Goal: Task Accomplishment & Management: Complete application form

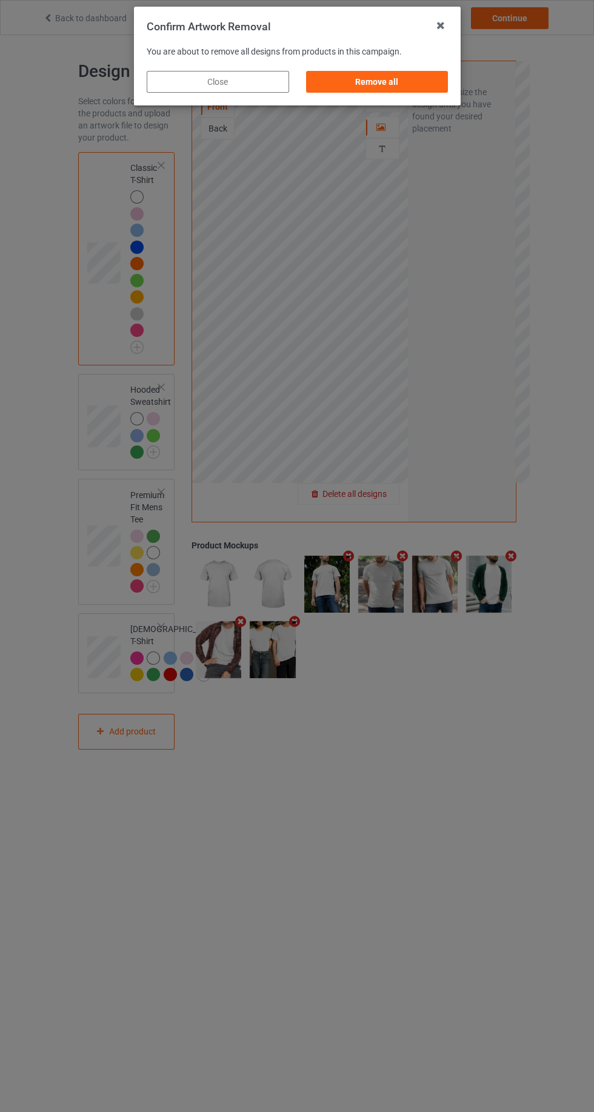
click at [414, 91] on div "Remove all" at bounding box center [376, 82] width 142 height 22
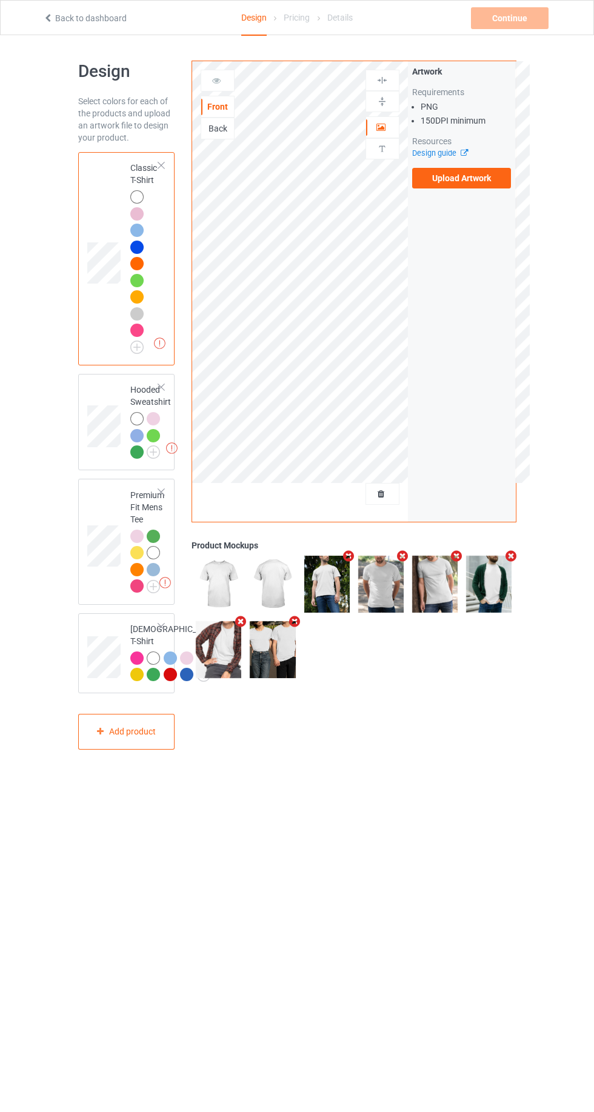
click at [457, 179] on label "Upload Artwork" at bounding box center [461, 178] width 99 height 21
click at [0, 0] on input "Upload Artwork" at bounding box center [0, 0] width 0 height 0
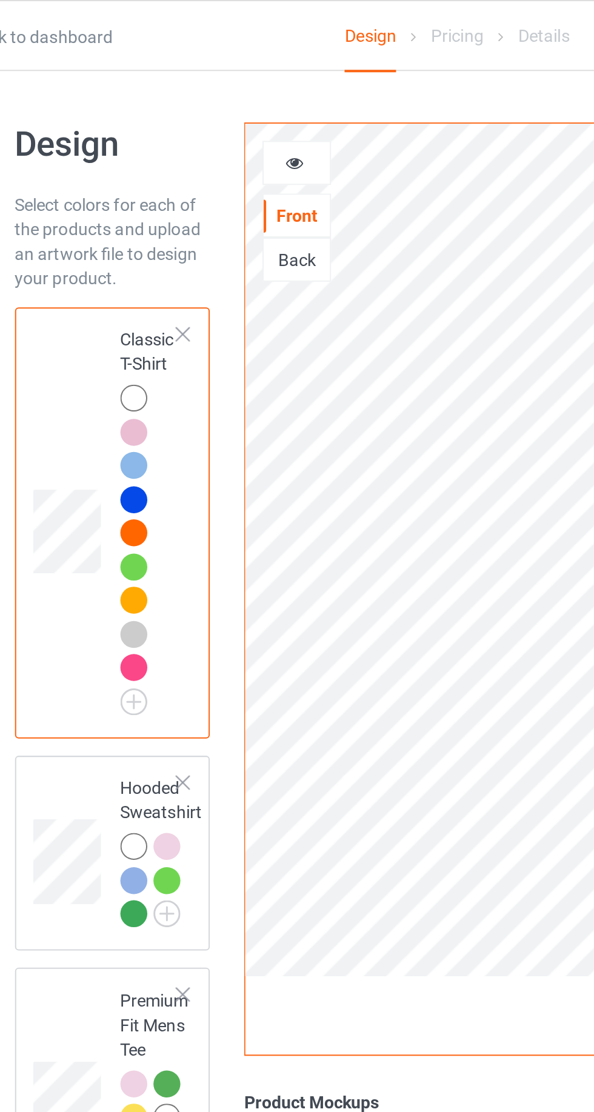
click at [201, 71] on div at bounding box center [218, 81] width 34 height 22
click at [216, 83] on icon at bounding box center [216, 79] width 10 height 8
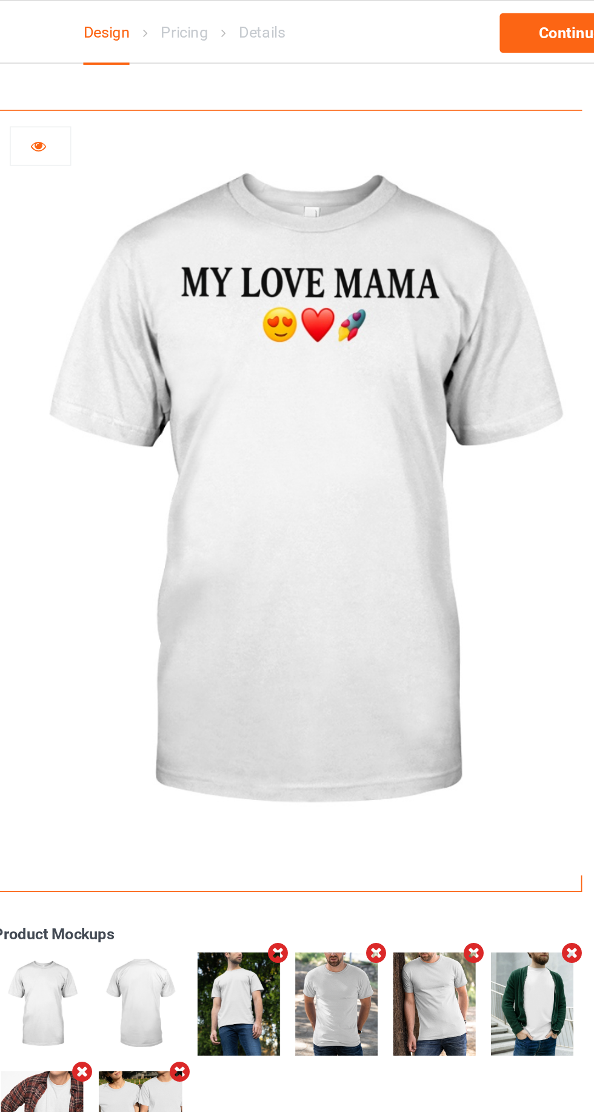
click at [341, 139] on img at bounding box center [360, 272] width 337 height 422
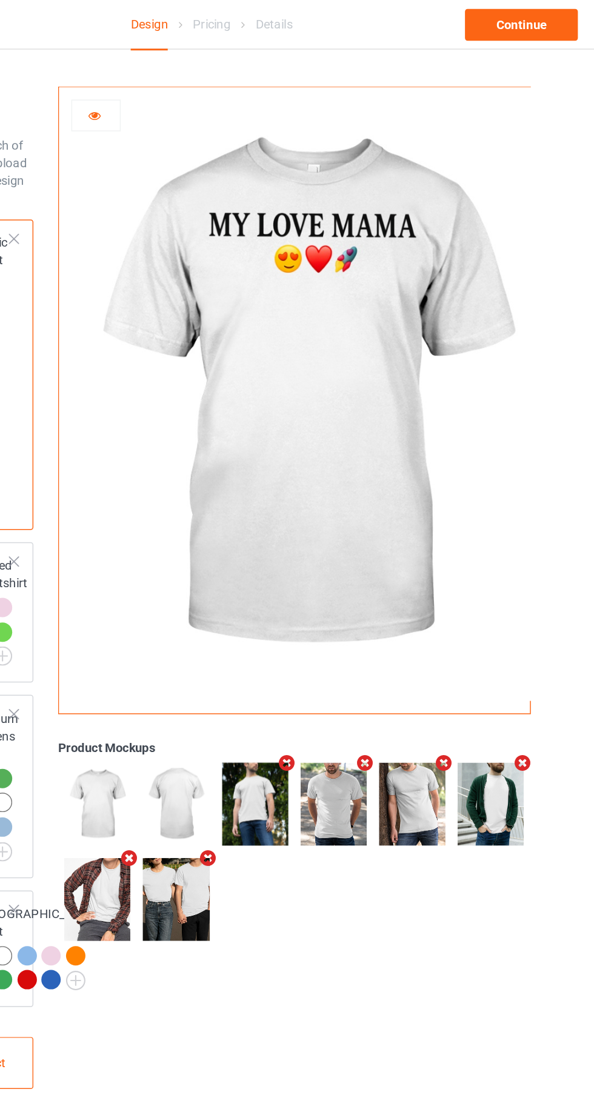
click at [207, 79] on div at bounding box center [217, 81] width 33 height 12
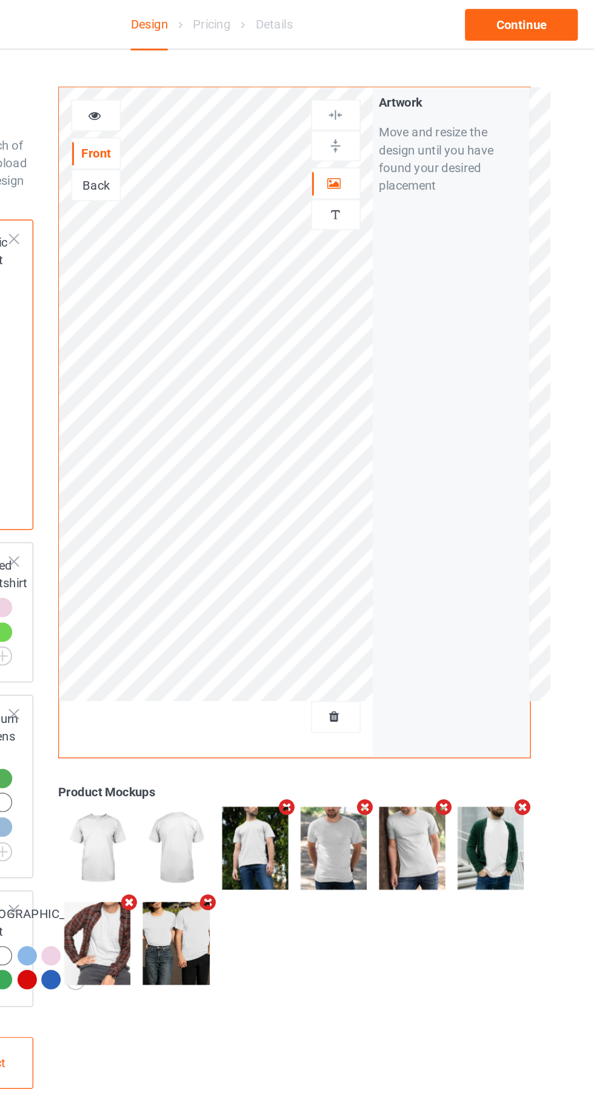
click at [382, 153] on img at bounding box center [382, 149] width 12 height 12
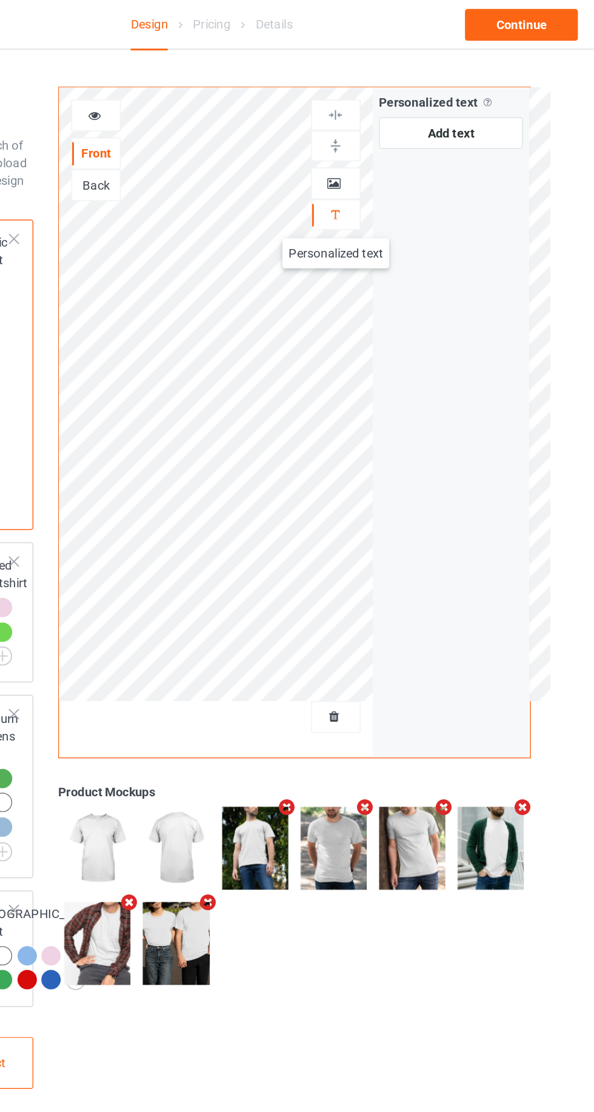
click at [374, 138] on div "Personalized text" at bounding box center [382, 148] width 34 height 21
click at [375, 127] on div at bounding box center [382, 127] width 33 height 12
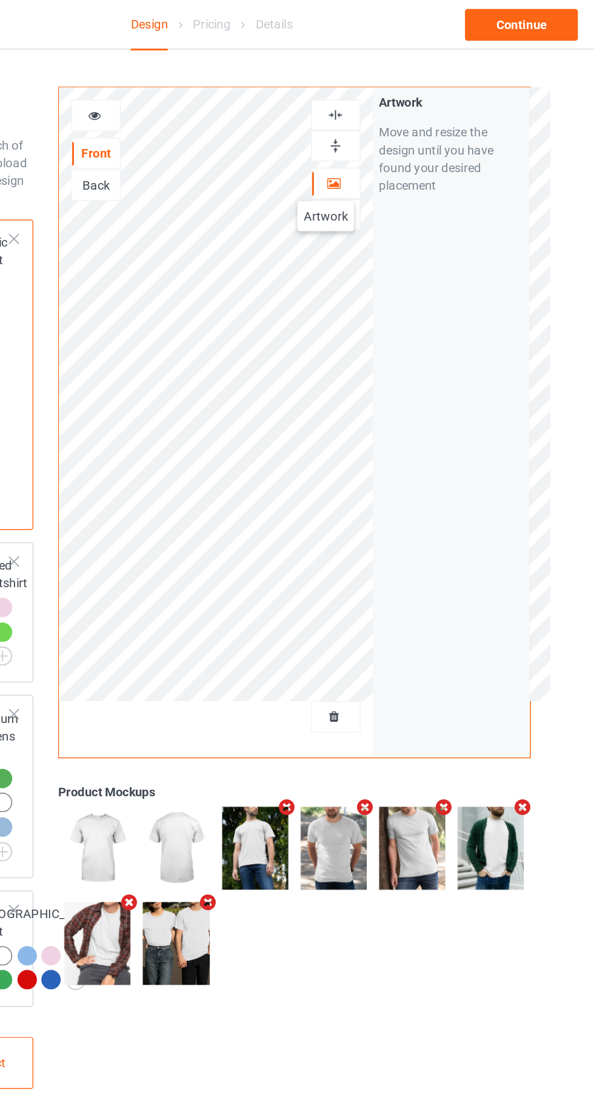
click at [390, 111] on div at bounding box center [382, 101] width 34 height 21
click at [390, 80] on div at bounding box center [382, 81] width 33 height 12
click at [387, 104] on img at bounding box center [382, 102] width 12 height 12
click at [382, 80] on img at bounding box center [382, 81] width 12 height 12
click at [215, 102] on div "Front" at bounding box center [217, 107] width 33 height 12
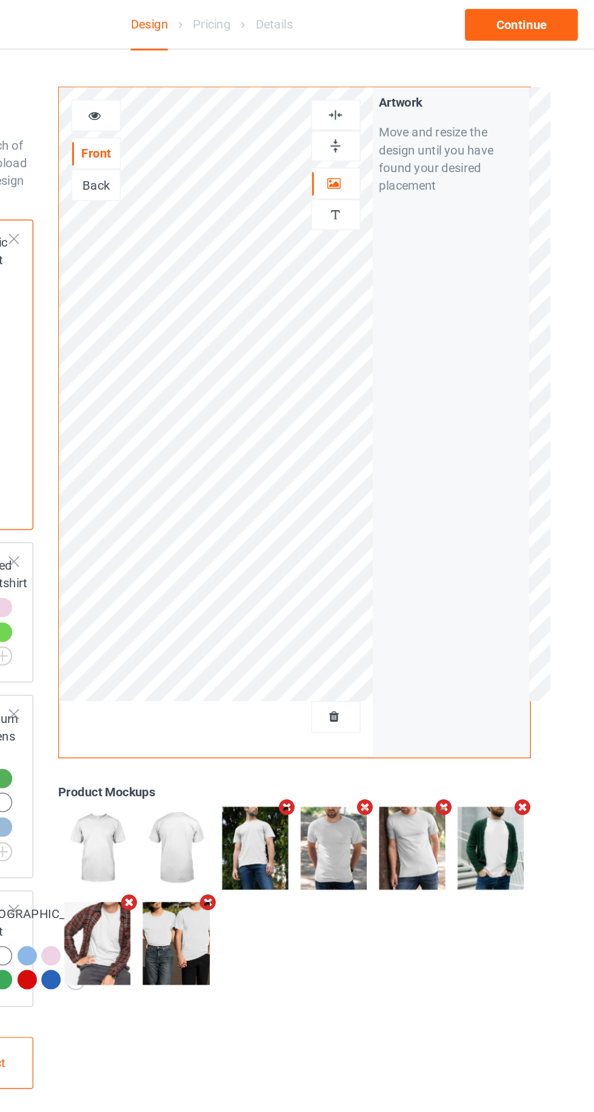
click at [222, 84] on div at bounding box center [217, 81] width 33 height 12
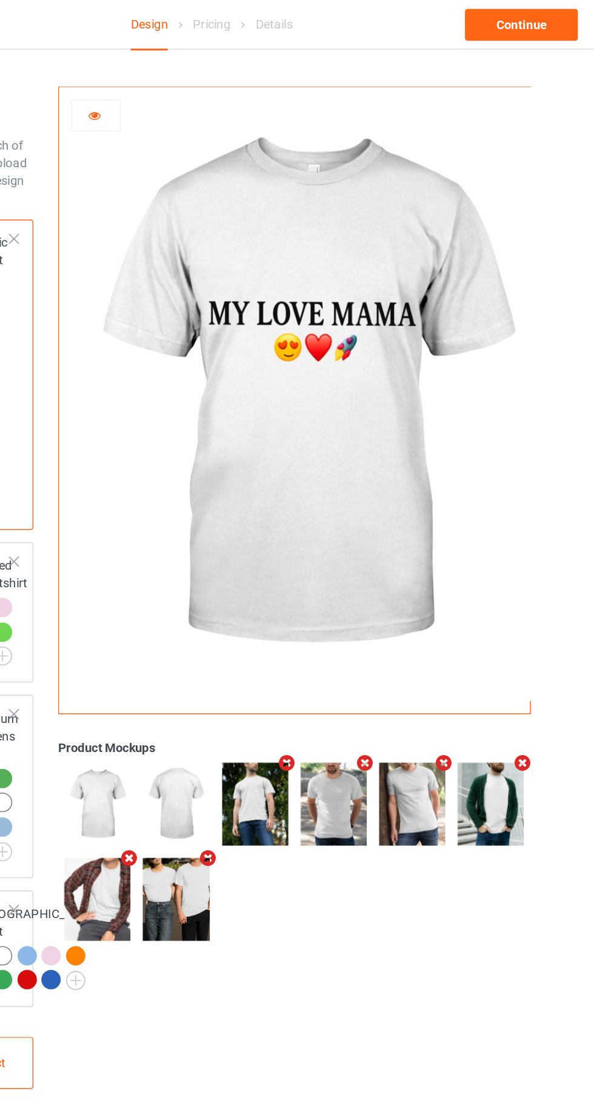
click at [216, 80] on icon at bounding box center [216, 79] width 10 height 8
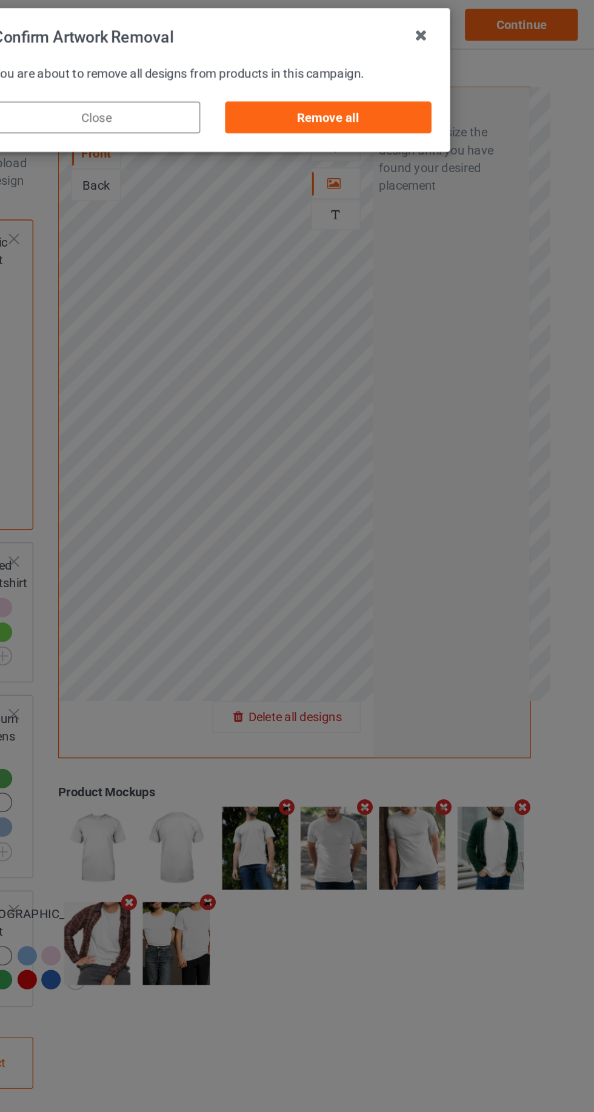
click at [360, 91] on div "Remove all" at bounding box center [376, 82] width 142 height 22
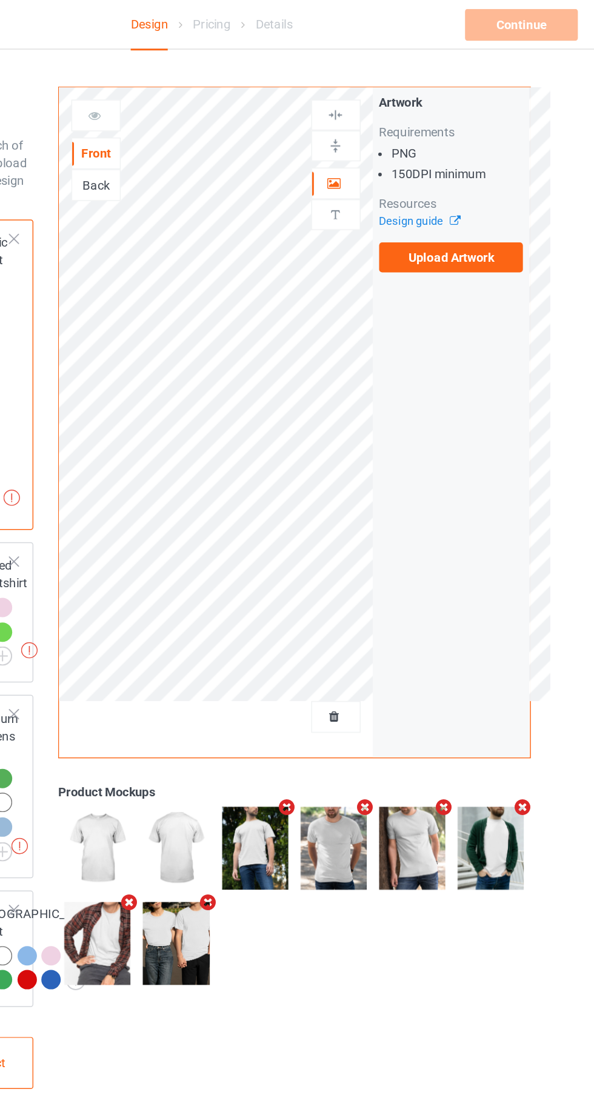
click at [446, 172] on label "Upload Artwork" at bounding box center [461, 178] width 99 height 21
click at [0, 0] on input "Upload Artwork" at bounding box center [0, 0] width 0 height 0
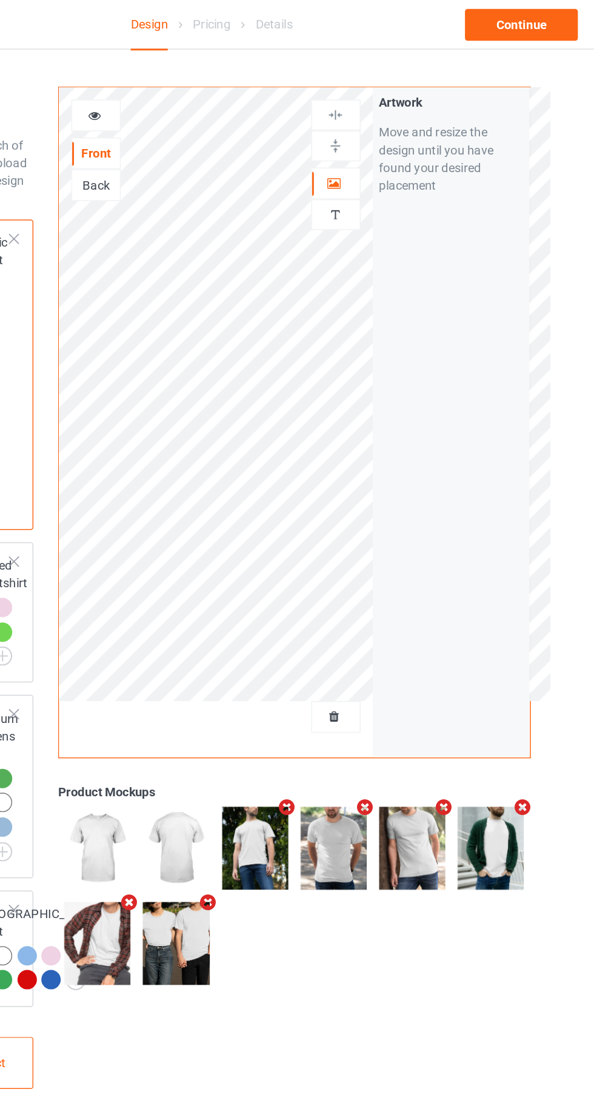
click at [210, 78] on div at bounding box center [217, 81] width 33 height 12
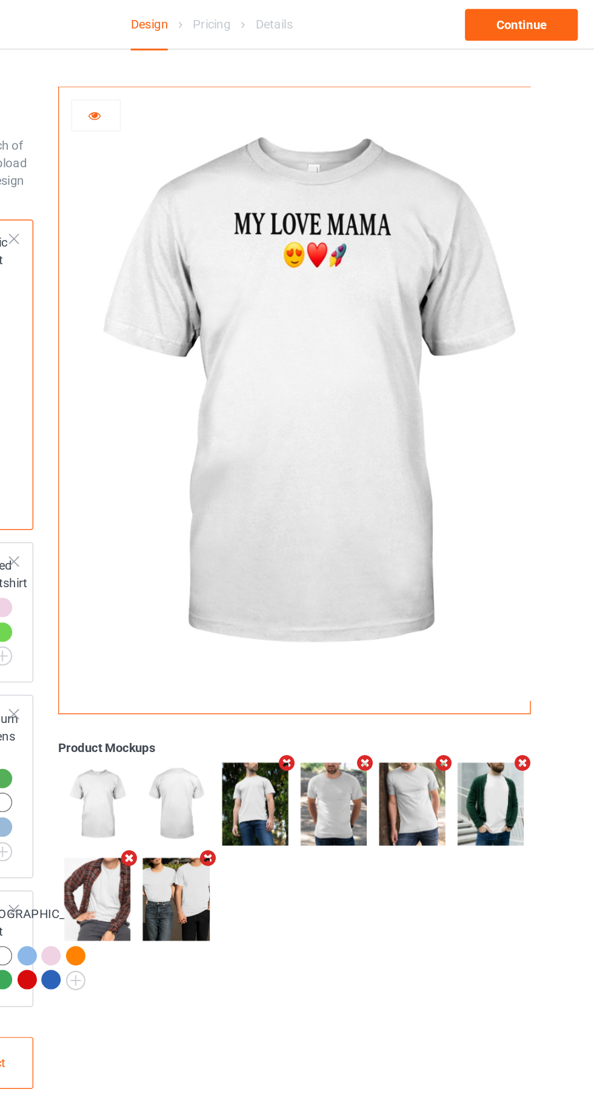
click at [211, 85] on div at bounding box center [217, 81] width 33 height 12
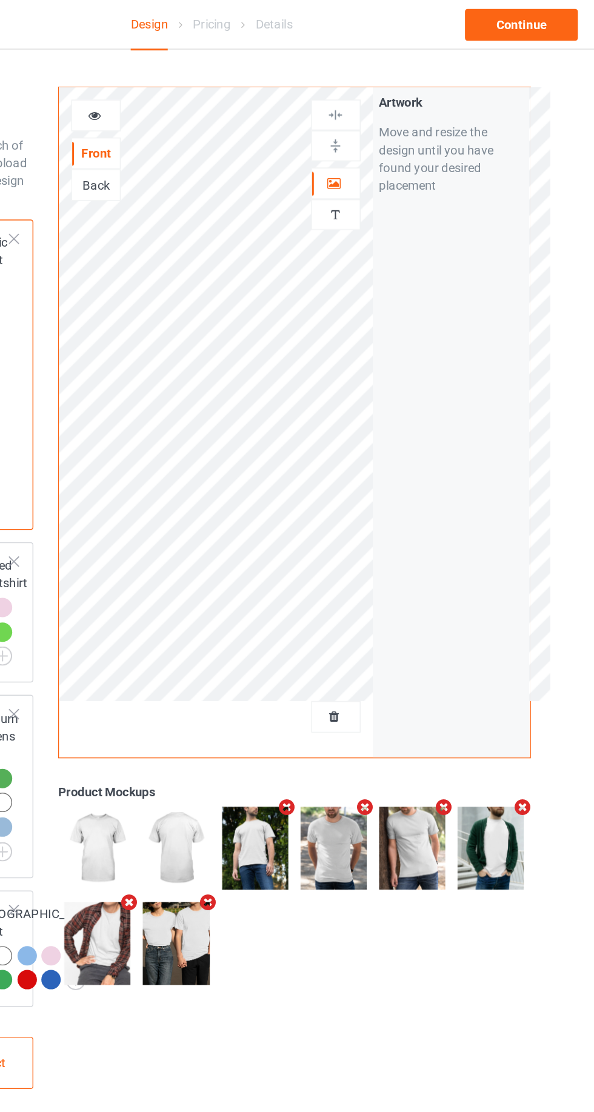
click at [390, 143] on div at bounding box center [382, 149] width 33 height 12
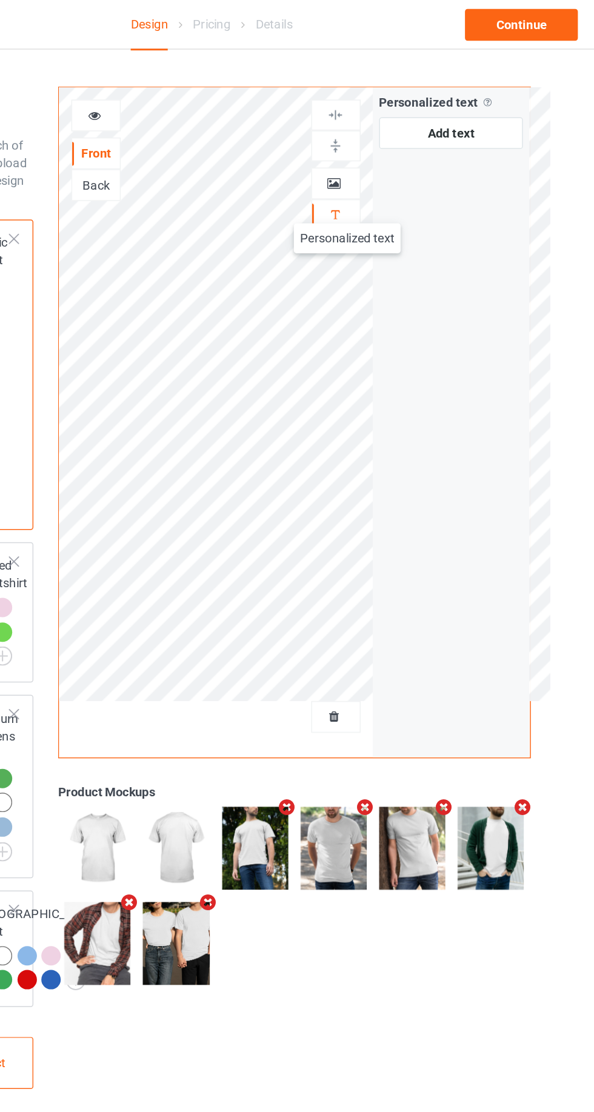
click at [390, 129] on div at bounding box center [382, 127] width 33 height 12
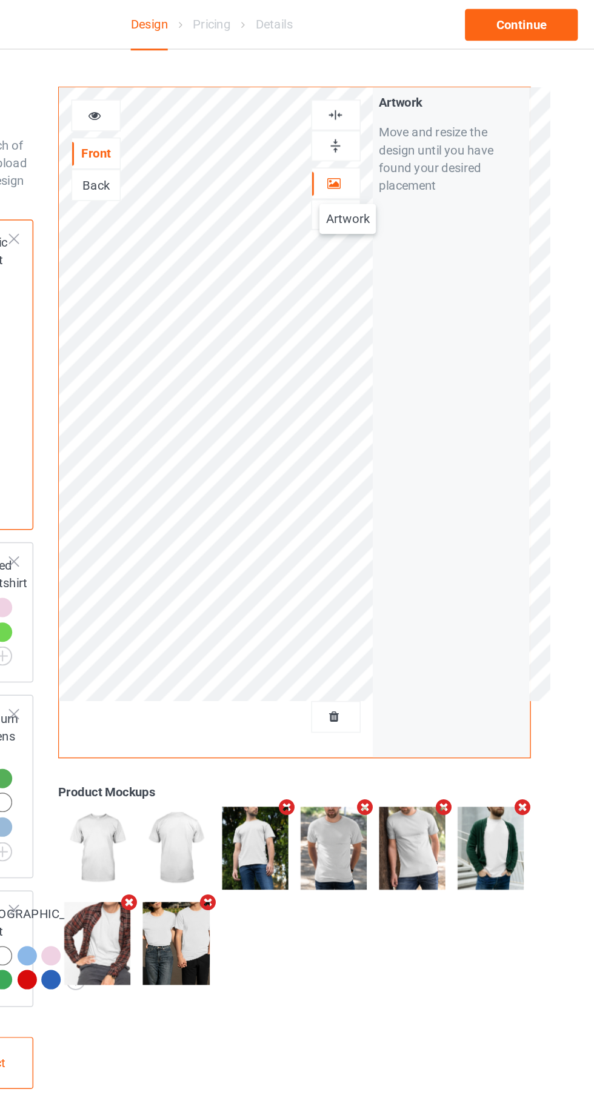
click at [388, 108] on div at bounding box center [382, 101] width 34 height 21
click at [387, 83] on img at bounding box center [382, 81] width 12 height 12
click at [388, 110] on div at bounding box center [382, 101] width 34 height 21
click at [382, 104] on img at bounding box center [382, 102] width 12 height 12
click at [391, 115] on div "Artwork Personalized text" at bounding box center [382, 117] width 34 height 94
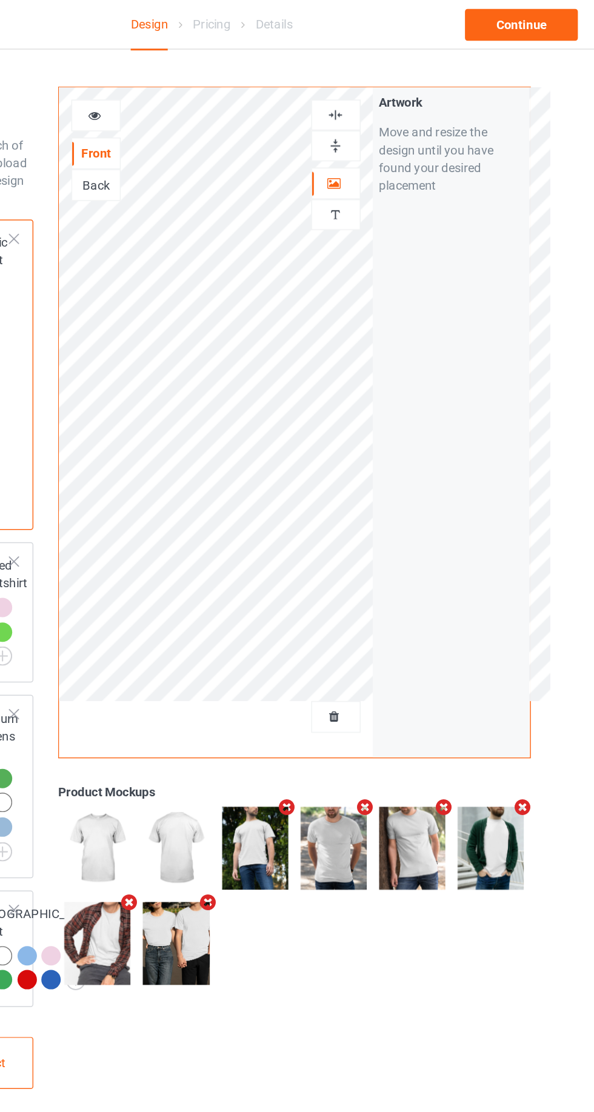
click at [390, 105] on div at bounding box center [382, 102] width 33 height 12
click at [394, 82] on div at bounding box center [382, 81] width 33 height 12
click at [382, 82] on img at bounding box center [382, 81] width 12 height 12
click at [213, 83] on icon at bounding box center [216, 79] width 10 height 8
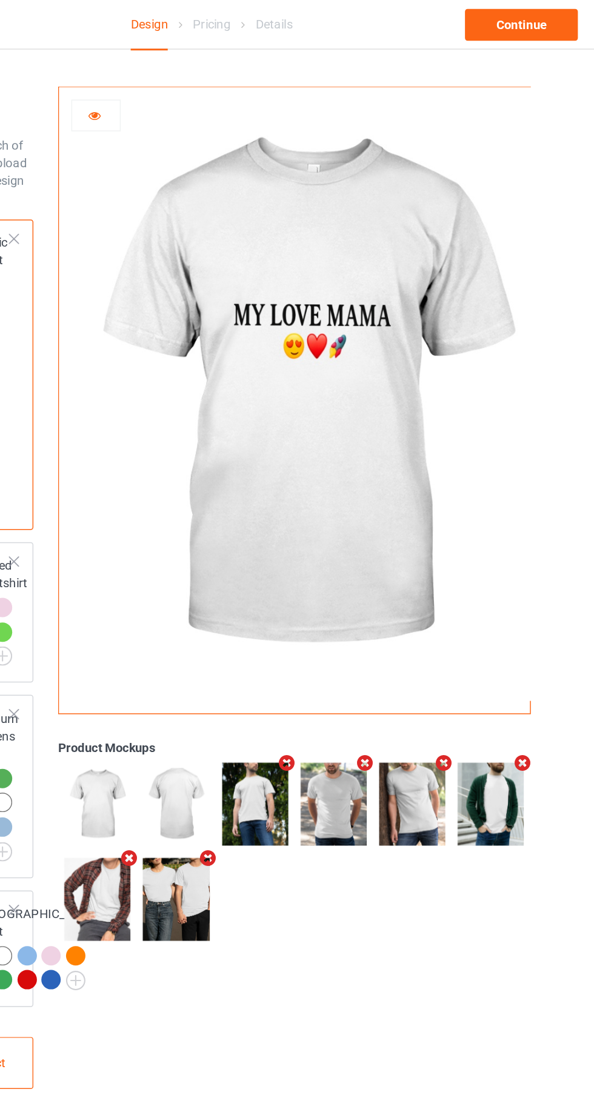
click at [379, 224] on img at bounding box center [360, 272] width 337 height 422
click at [219, 82] on icon at bounding box center [216, 79] width 10 height 8
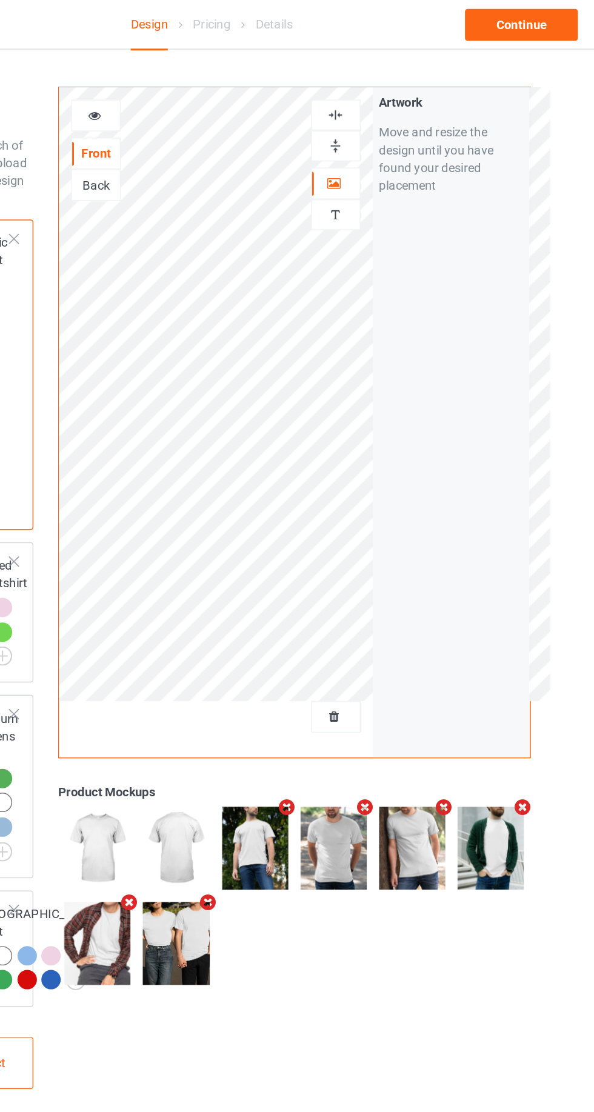
click at [205, 75] on div at bounding box center [217, 81] width 33 height 12
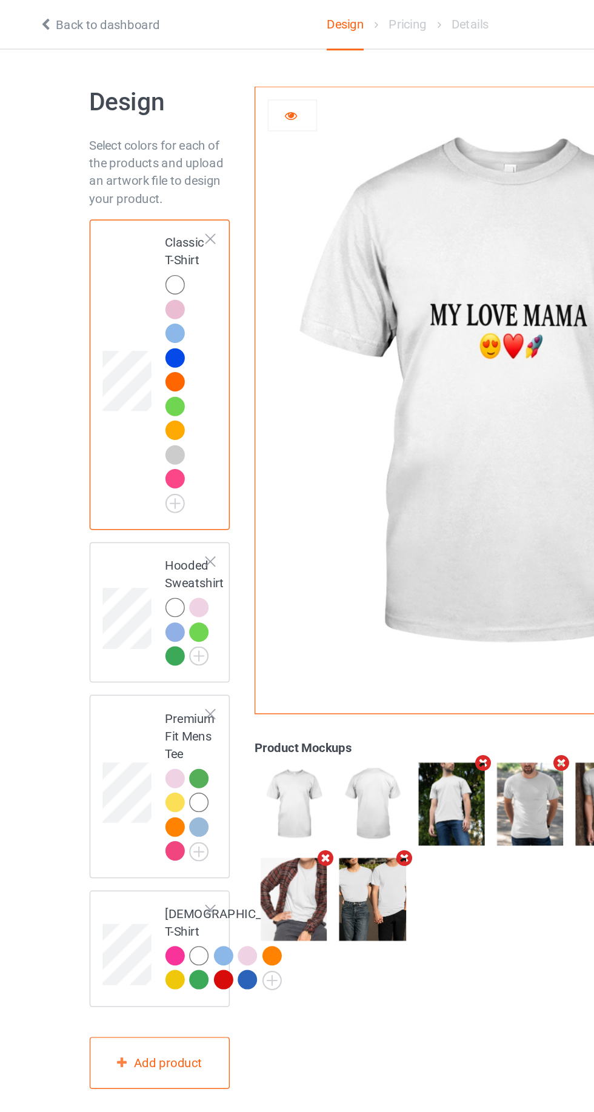
click at [133, 227] on div at bounding box center [136, 230] width 13 height 13
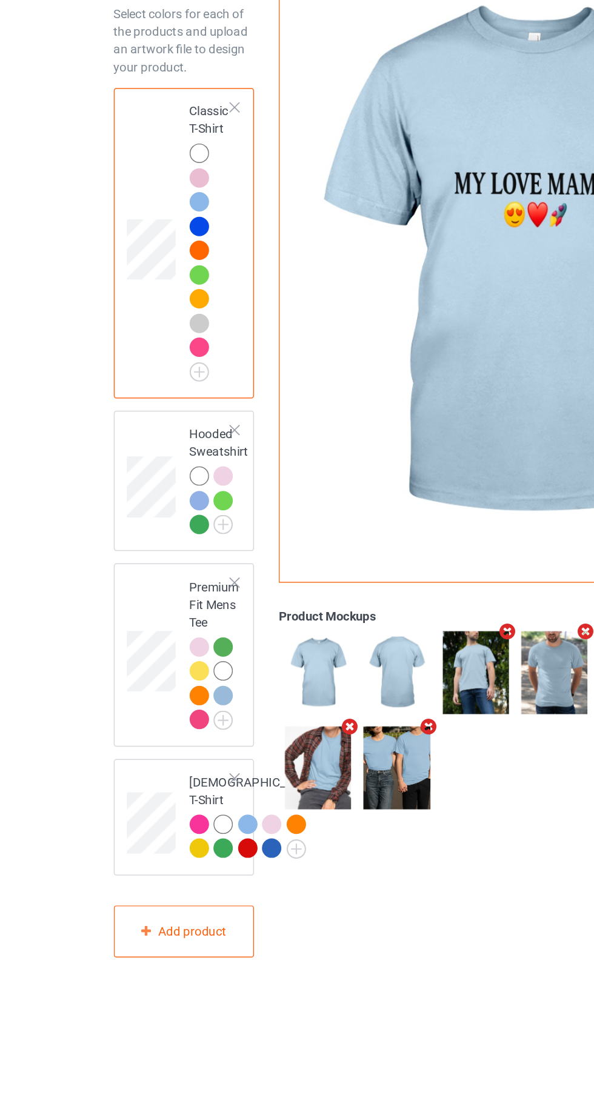
click at [0, 0] on img at bounding box center [0, 0] width 0 height 0
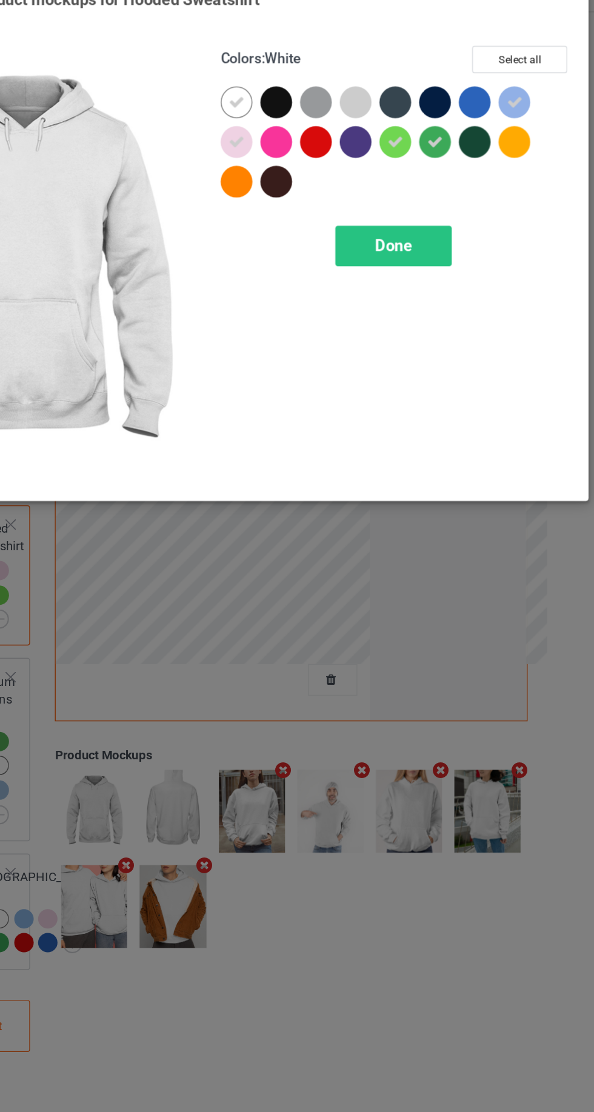
click at [400, 187] on div "Done" at bounding box center [424, 196] width 80 height 28
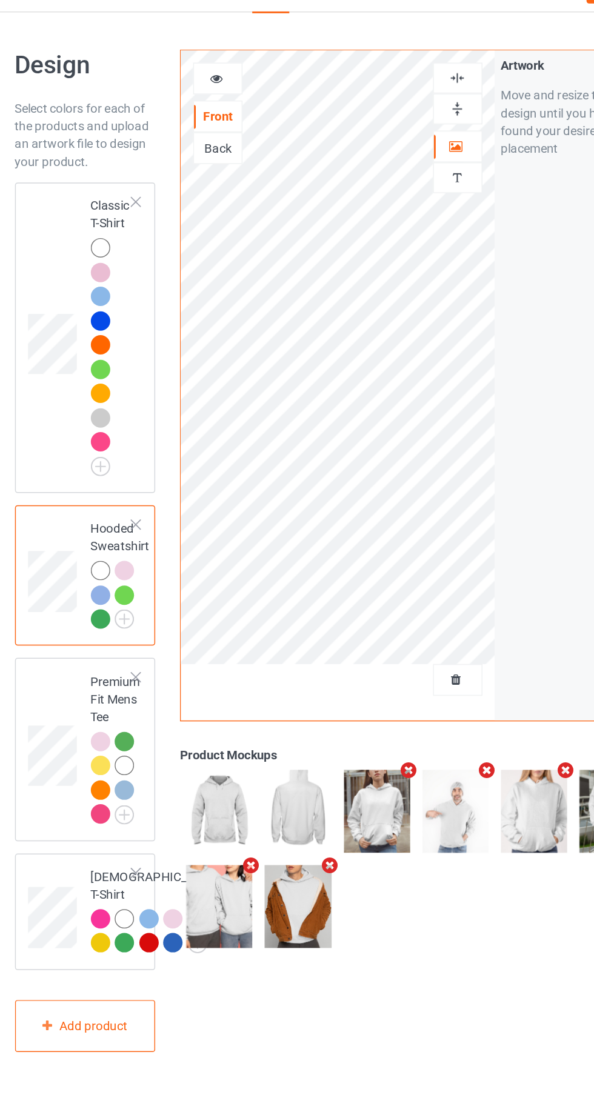
click at [159, 431] on div at bounding box center [155, 437] width 17 height 17
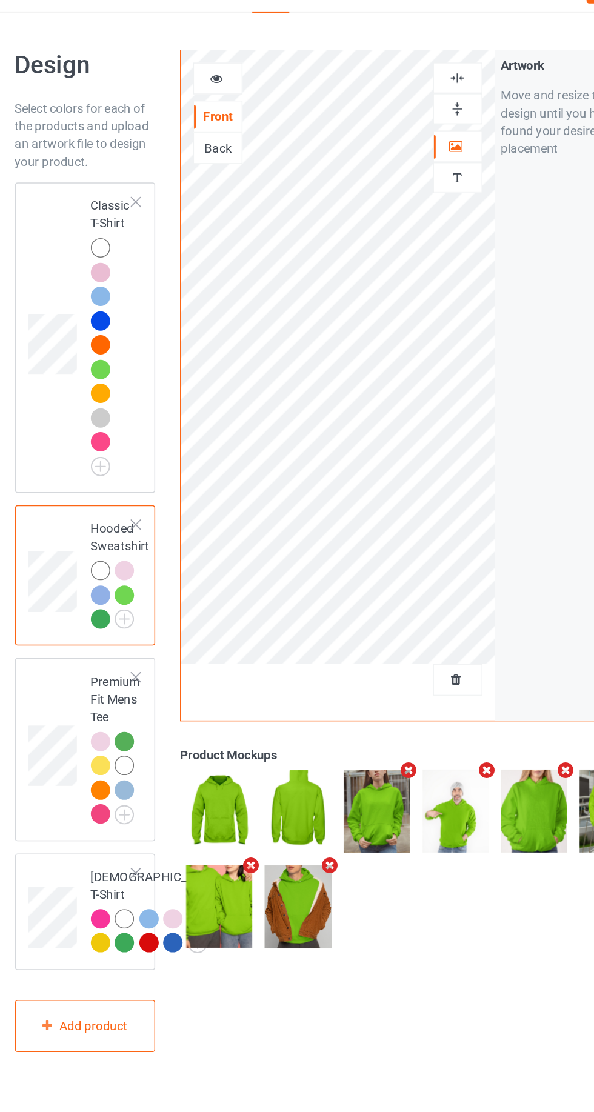
click at [208, 88] on div at bounding box center [218, 81] width 34 height 22
click at [218, 76] on icon at bounding box center [216, 79] width 10 height 8
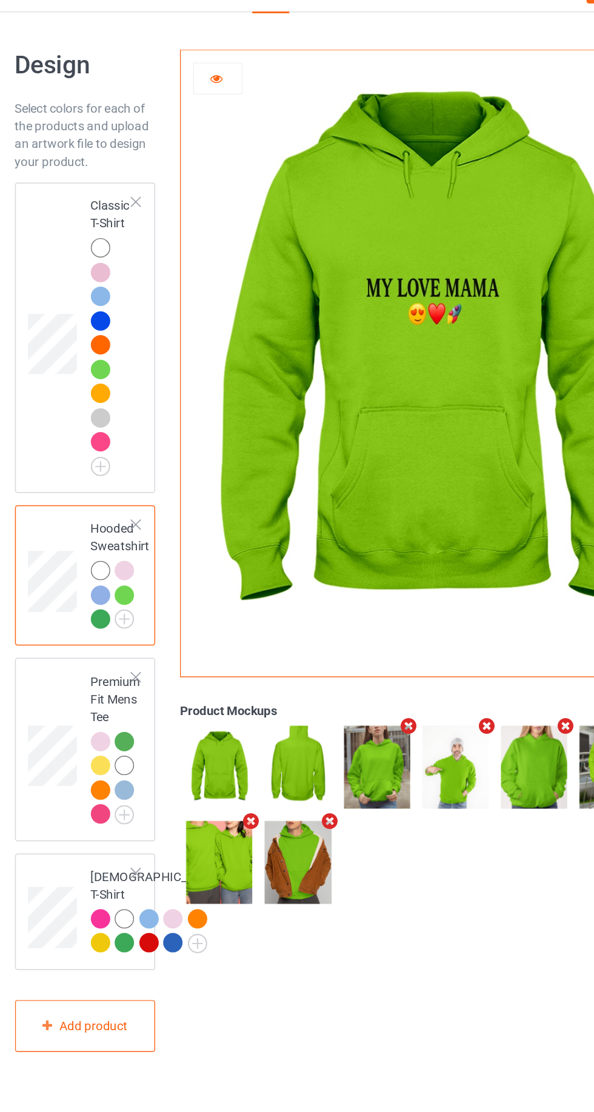
click at [132, 417] on div at bounding box center [136, 418] width 13 height 13
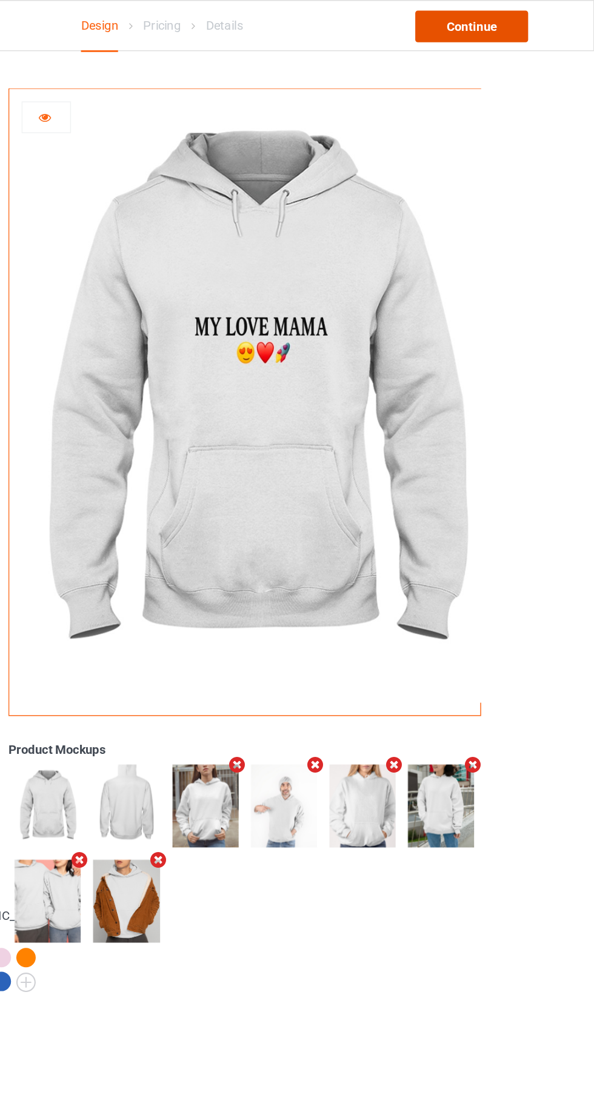
click at [473, 21] on div "Continue" at bounding box center [510, 18] width 78 height 22
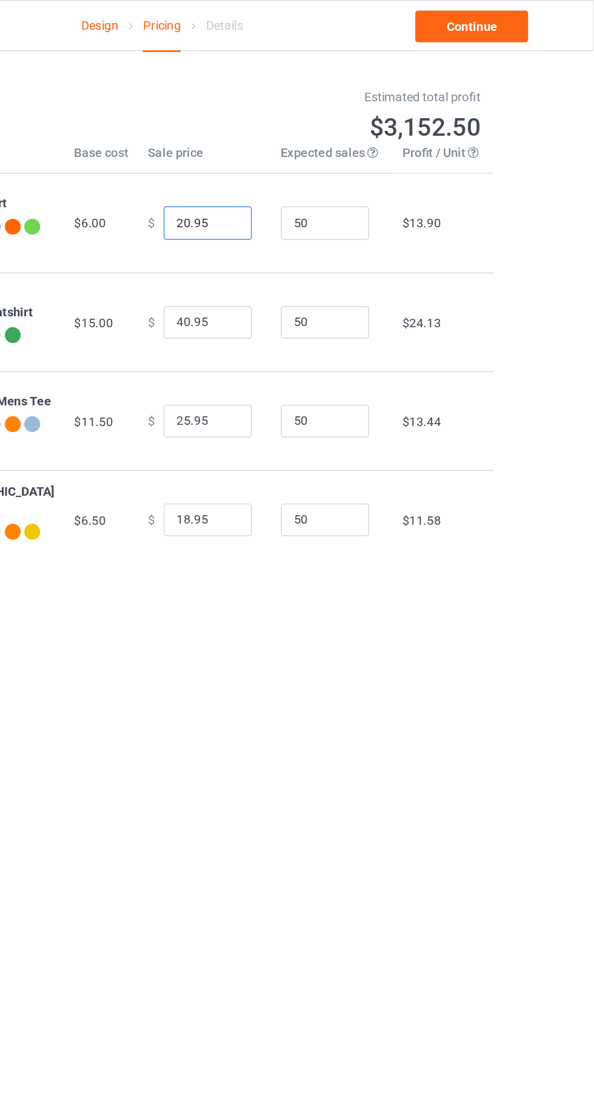
click at [298, 156] on input "20.95" at bounding box center [328, 153] width 61 height 23
type input "18.95"
click at [305, 225] on input "40.95" at bounding box center [328, 221] width 61 height 23
type input "38.95"
click at [304, 290] on input "25.95" at bounding box center [328, 289] width 61 height 23
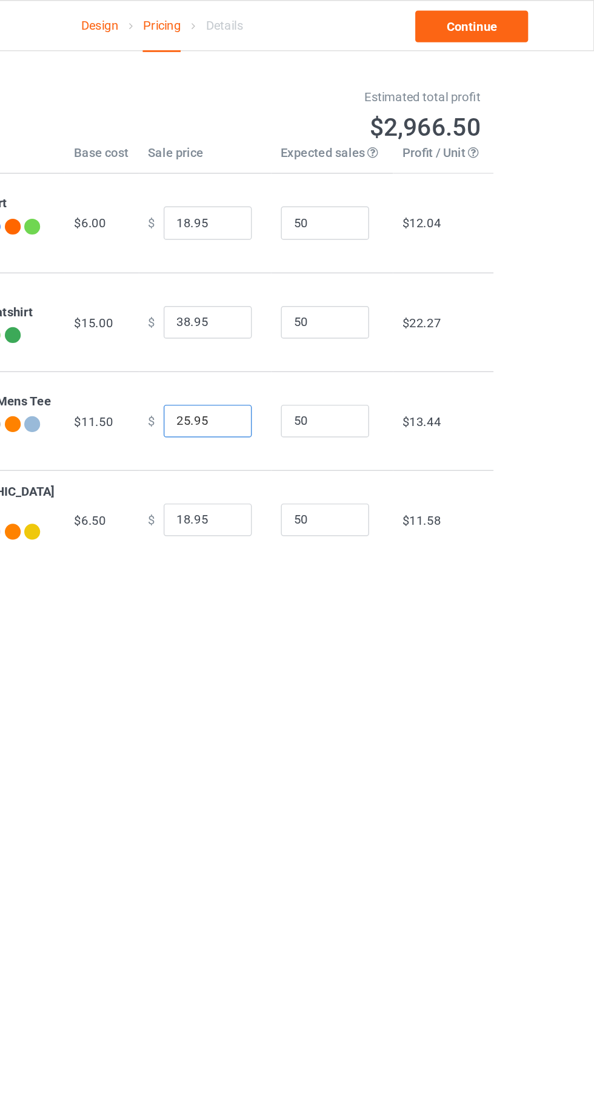
click at [298, 292] on input "25.95" at bounding box center [328, 289] width 61 height 23
type input "22.95"
click at [304, 357] on input "18.95" at bounding box center [328, 357] width 61 height 23
type input "20.95"
click at [521, 16] on link "Continue" at bounding box center [510, 18] width 78 height 22
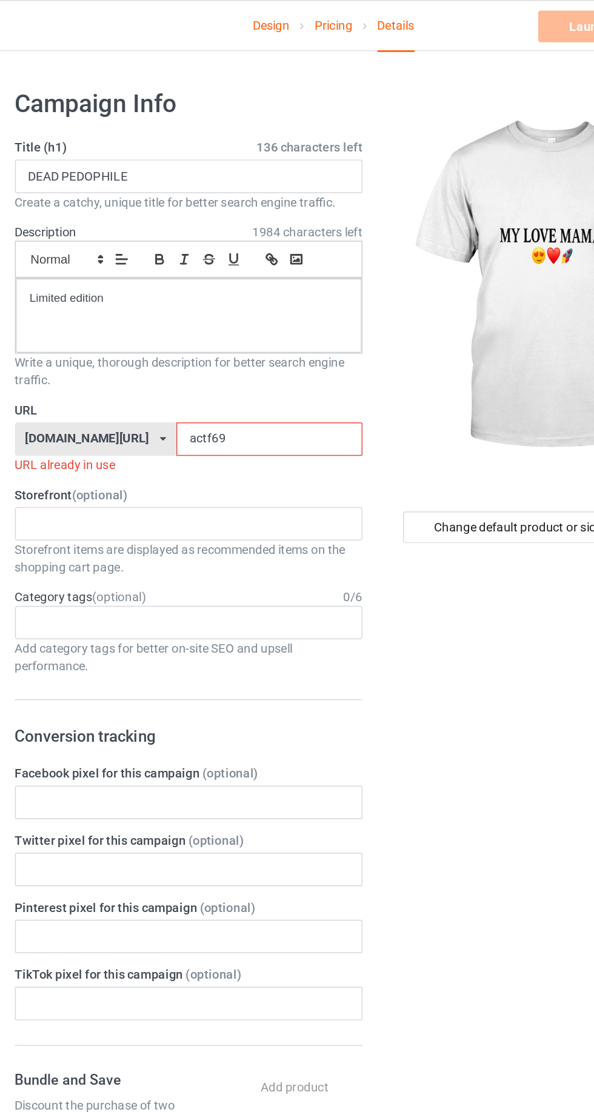
click at [244, 300] on input "actf69" at bounding box center [253, 301] width 128 height 23
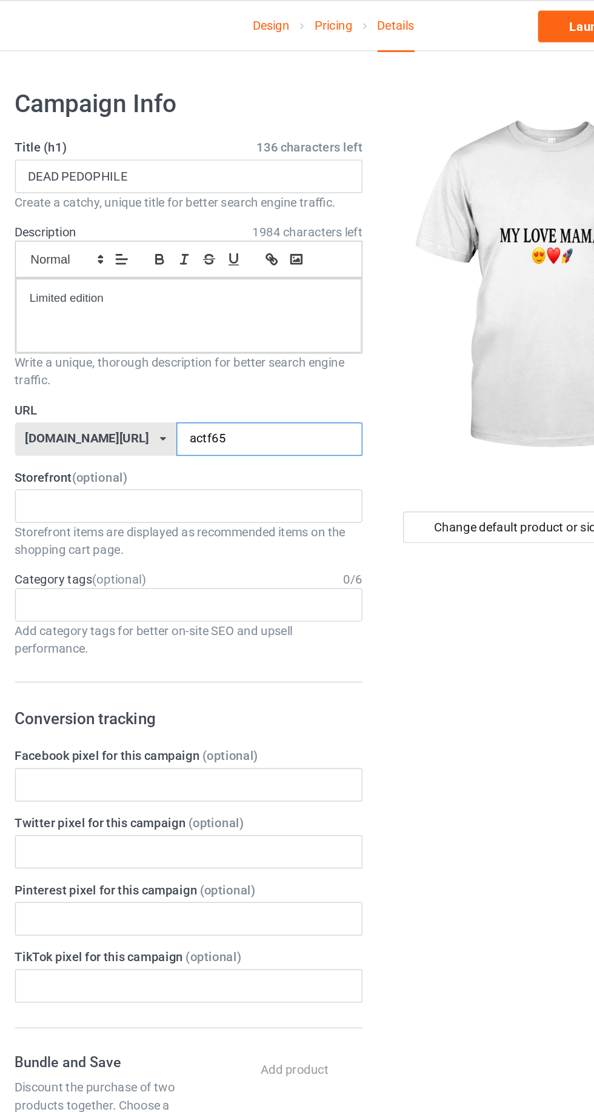
type input "actf65"
click at [273, 117] on input "DEAD PEDOPHILE" at bounding box center [197, 121] width 239 height 23
type input "D"
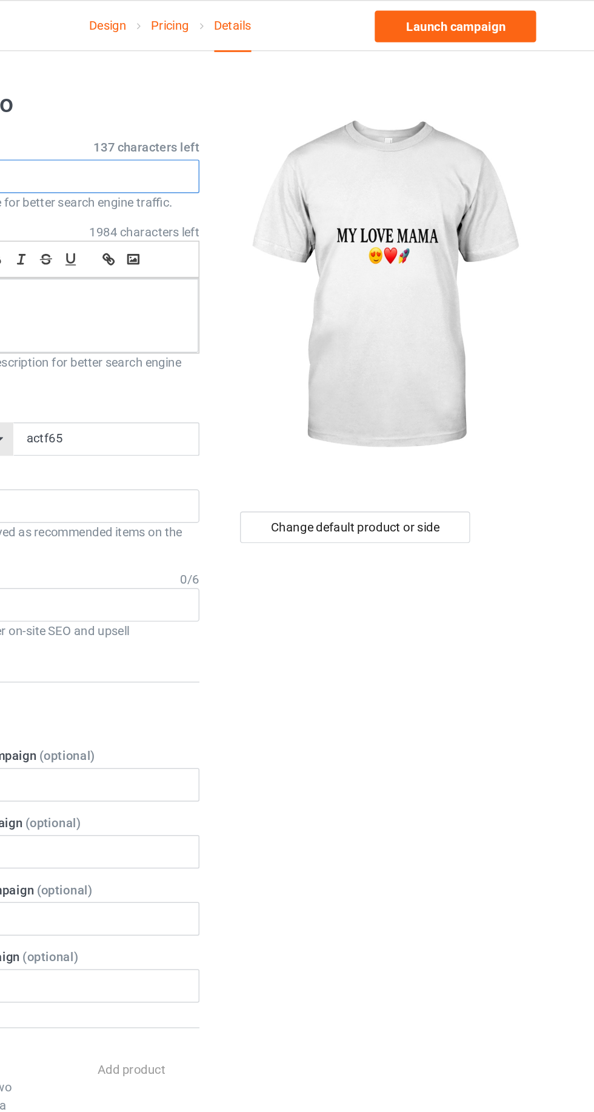
type input "MY LOVE MAMA"
click at [391, 359] on div "Change default product or side" at bounding box center [424, 362] width 158 height 22
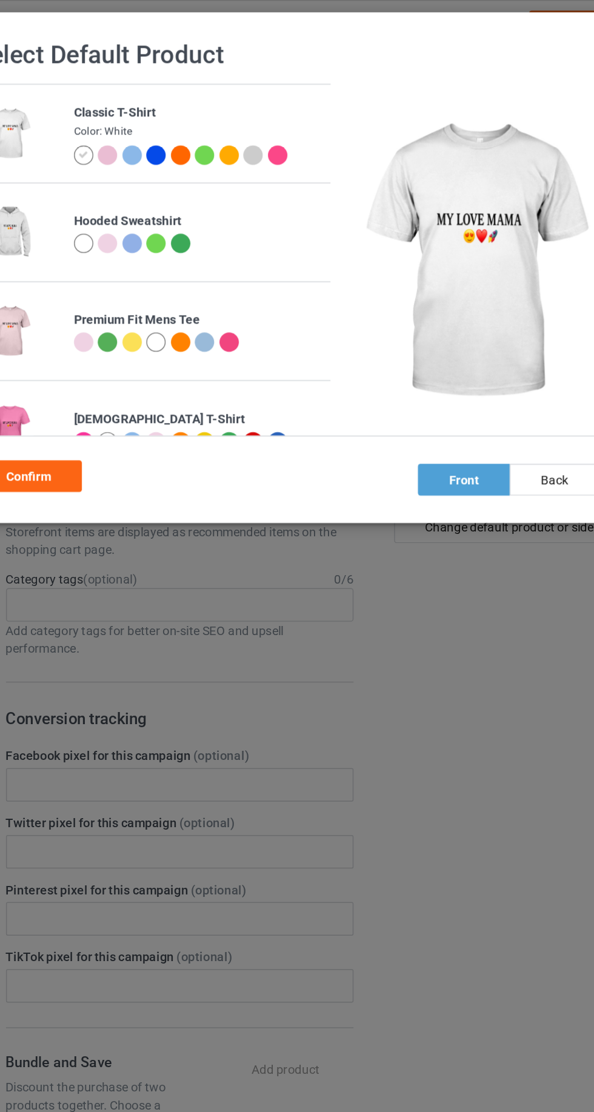
click at [260, 107] on div at bounding box center [264, 106] width 13 height 13
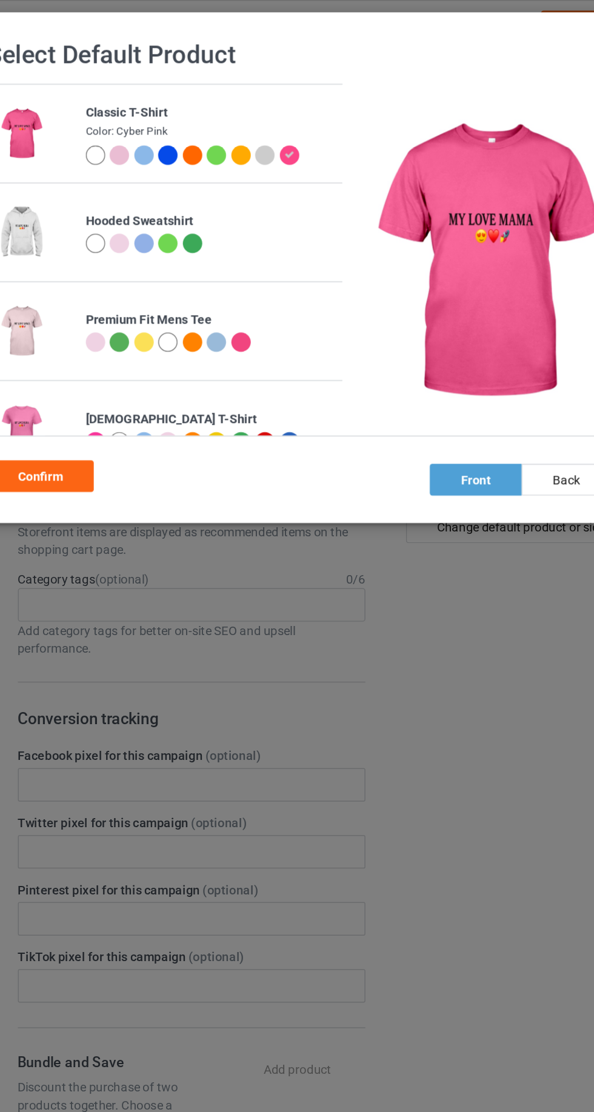
click at [136, 103] on div at bounding box center [131, 106] width 13 height 13
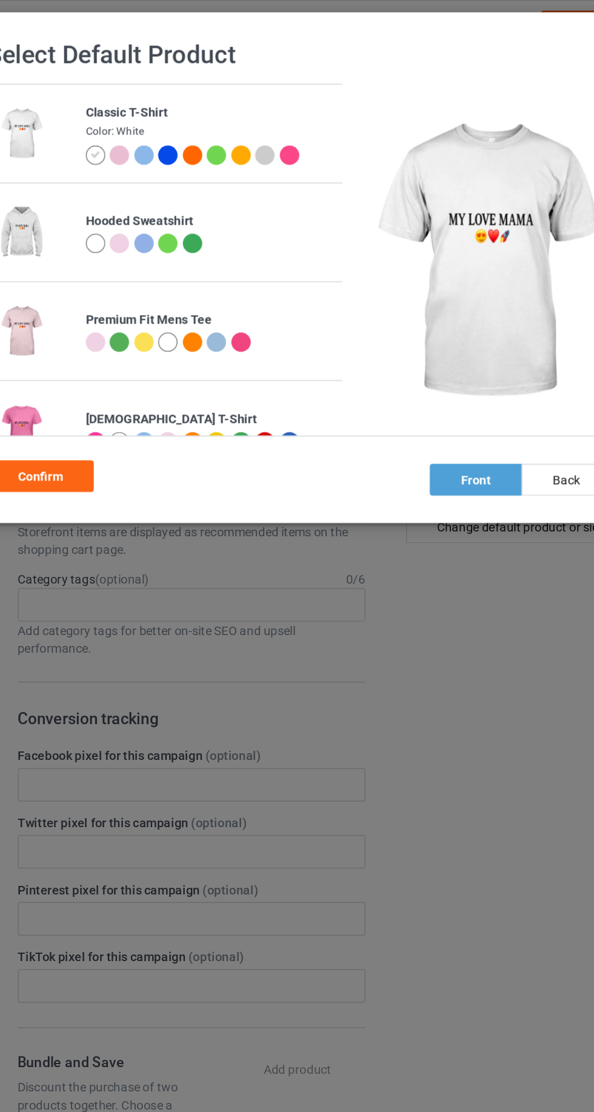
click at [149, 106] on div at bounding box center [147, 106] width 13 height 13
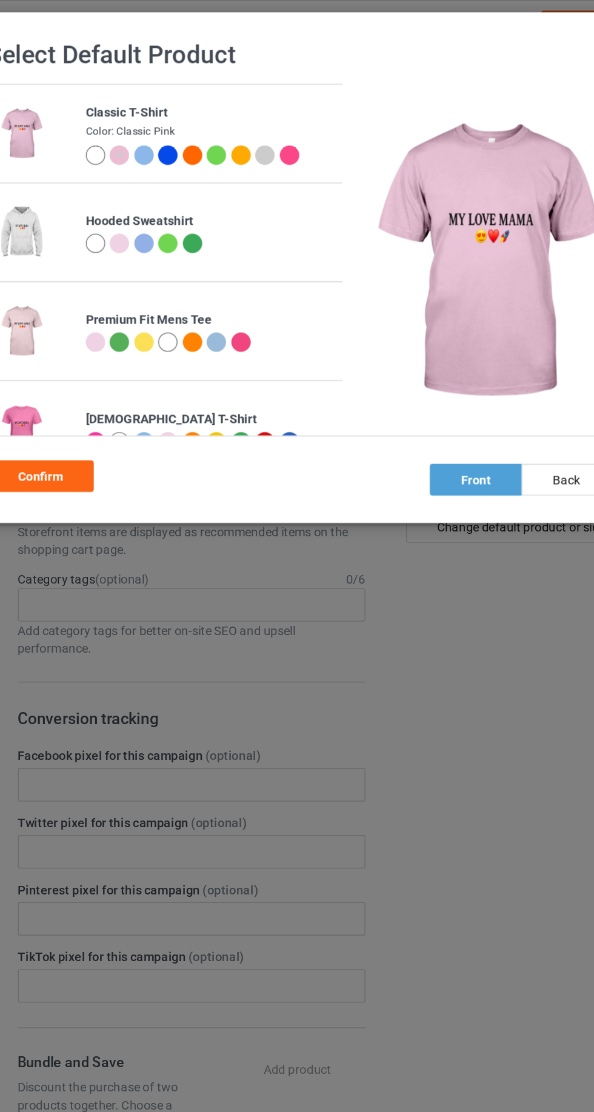
click at [195, 106] on div at bounding box center [197, 106] width 13 height 13
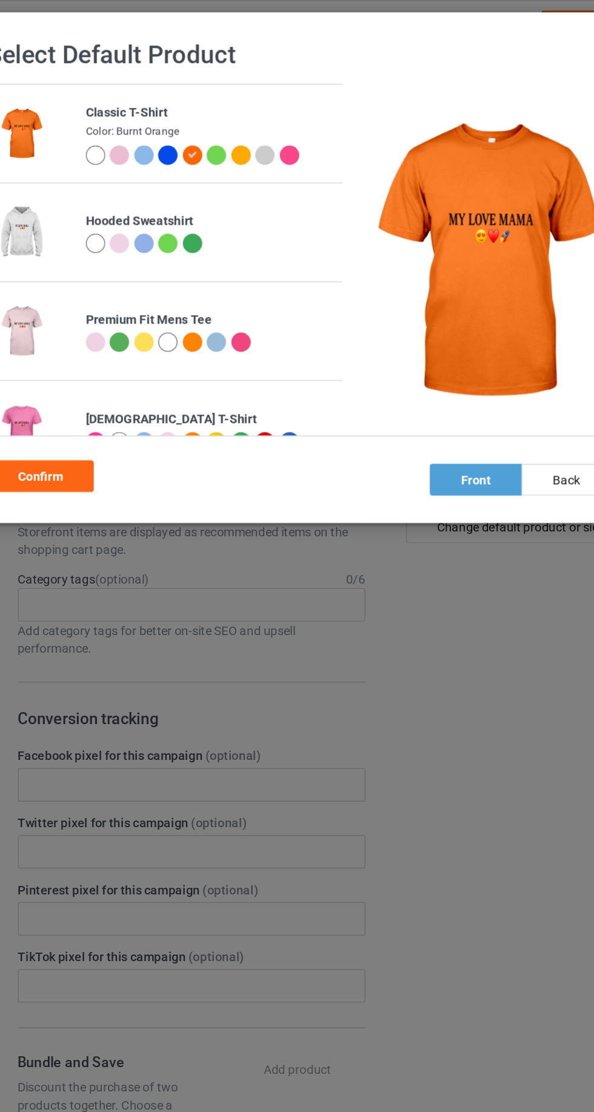
click at [165, 106] on div at bounding box center [164, 106] width 13 height 13
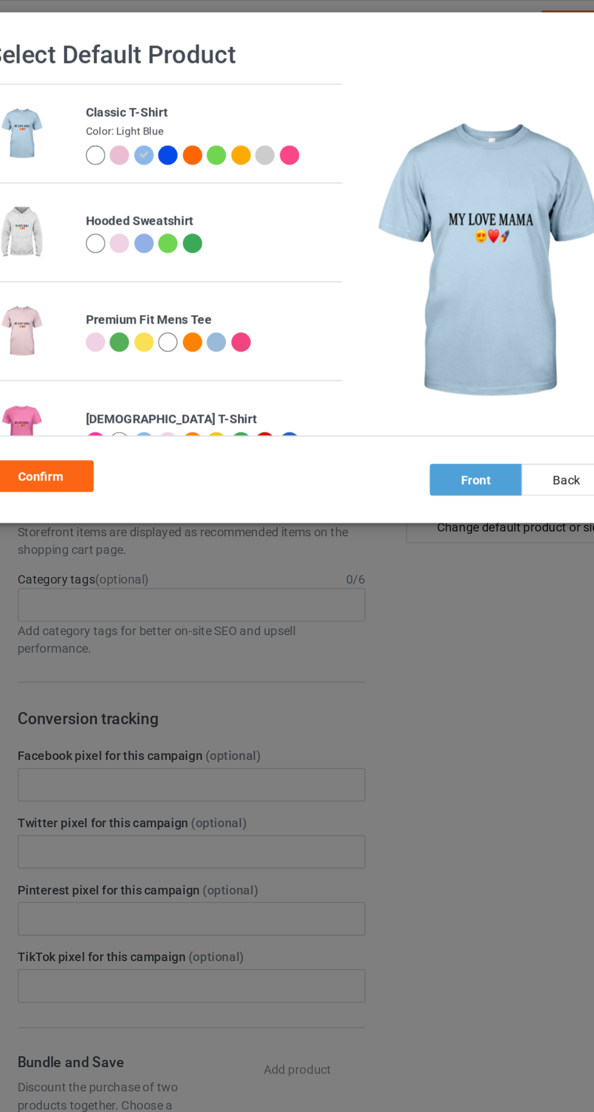
click at [144, 109] on div at bounding box center [147, 106] width 13 height 13
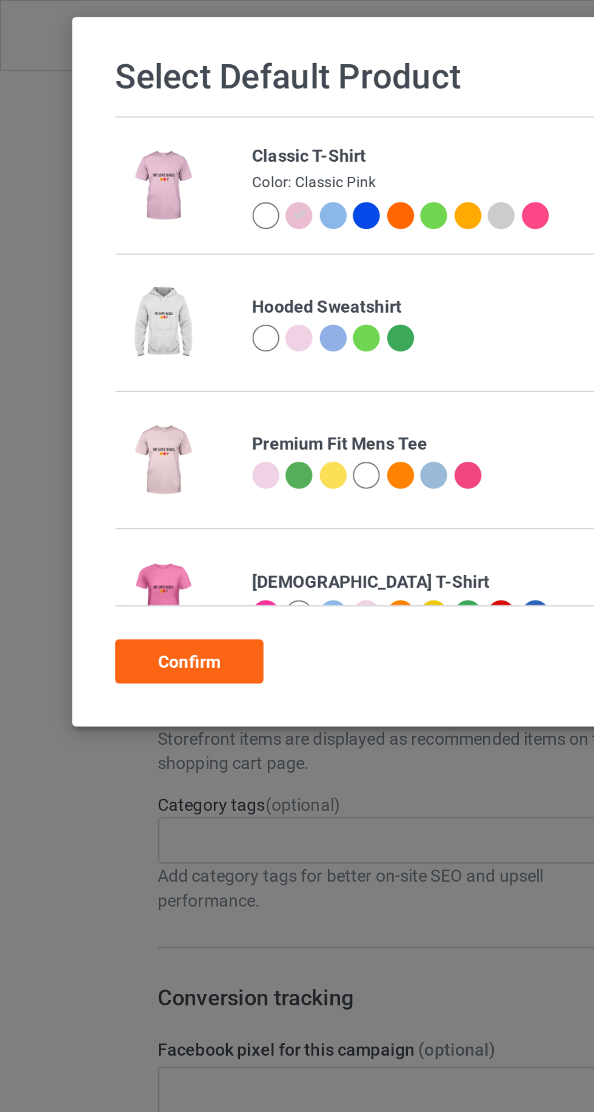
click at [81, 325] on div "Confirm" at bounding box center [93, 327] width 73 height 22
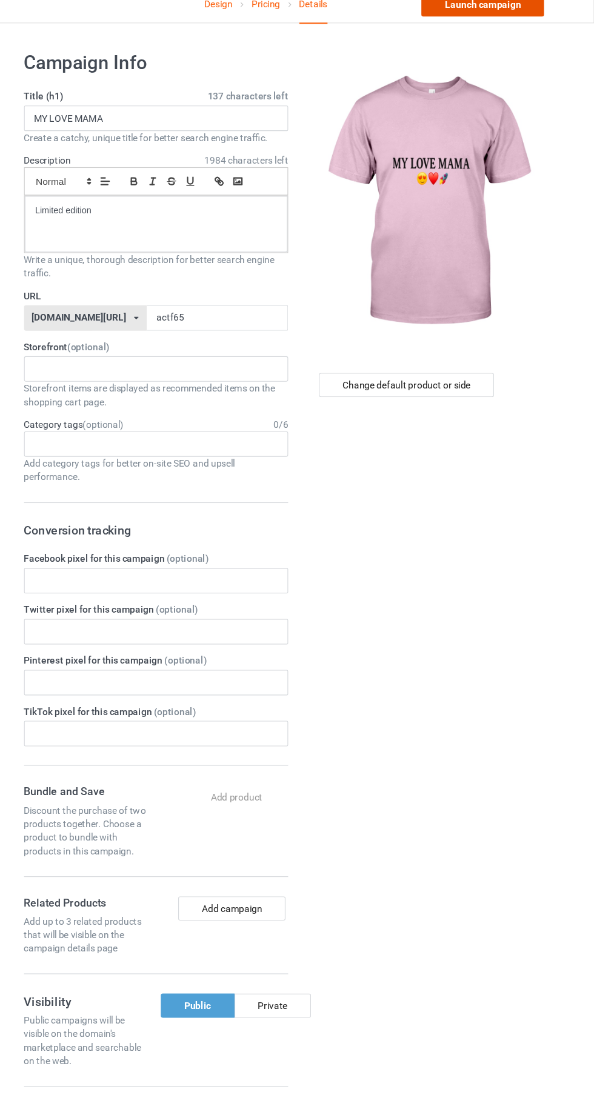
click at [462, 24] on link "Launch campaign" at bounding box center [492, 18] width 111 height 22
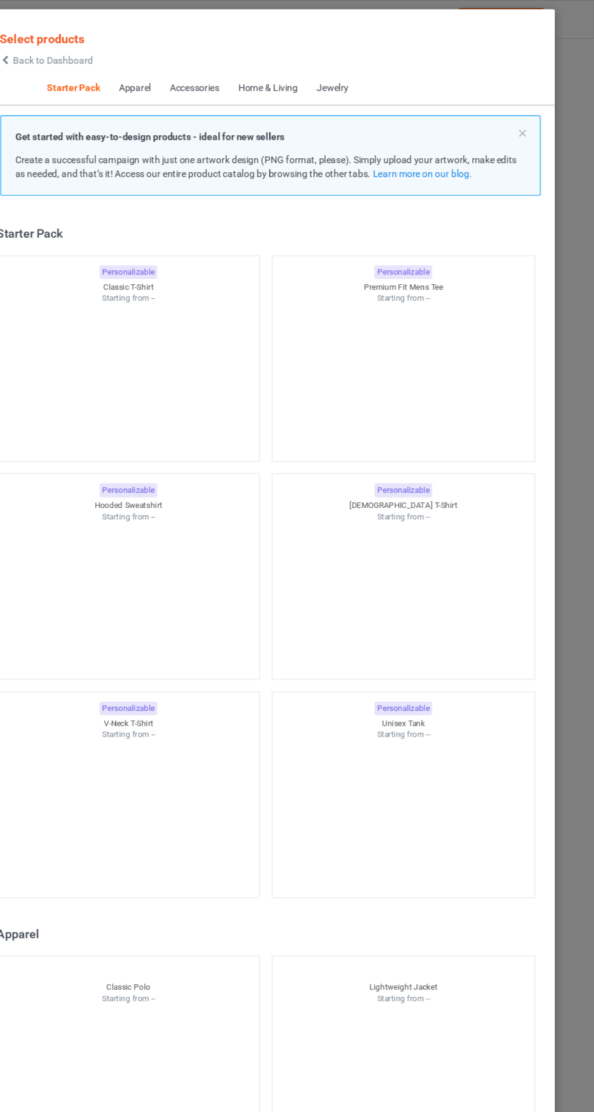
scroll to position [15, 0]
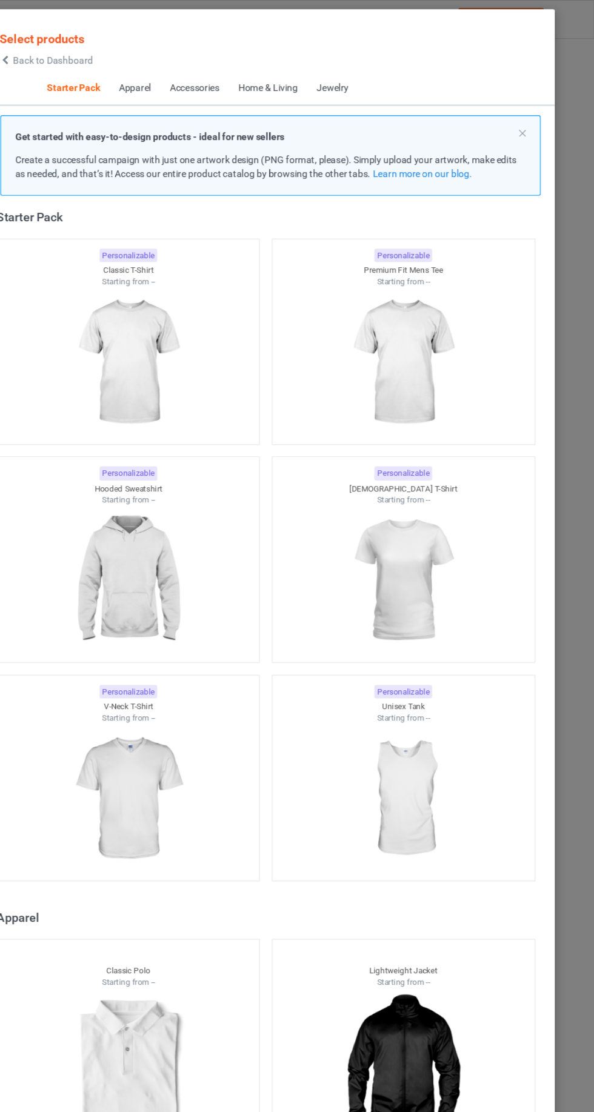
click at [71, 35] on span "Select products" at bounding box center [94, 34] width 76 height 13
click at [82, 55] on span "Back to Dashboard" at bounding box center [104, 55] width 72 height 10
